Goal: Task Accomplishment & Management: Manage account settings

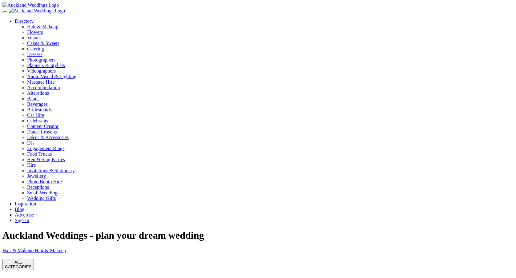
click at [29, 218] on link "Sign In" at bounding box center [22, 220] width 14 height 5
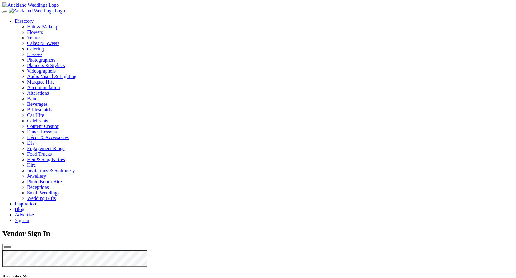
type input "**********"
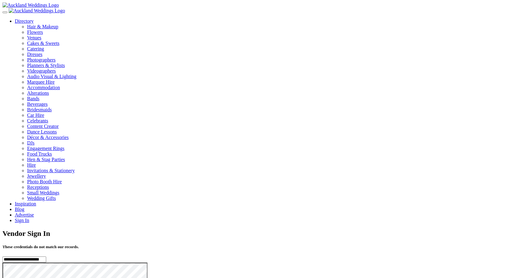
click at [46, 257] on input "**********" at bounding box center [24, 260] width 44 height 6
type input "**********"
